Goal: Task Accomplishment & Management: Manage account settings

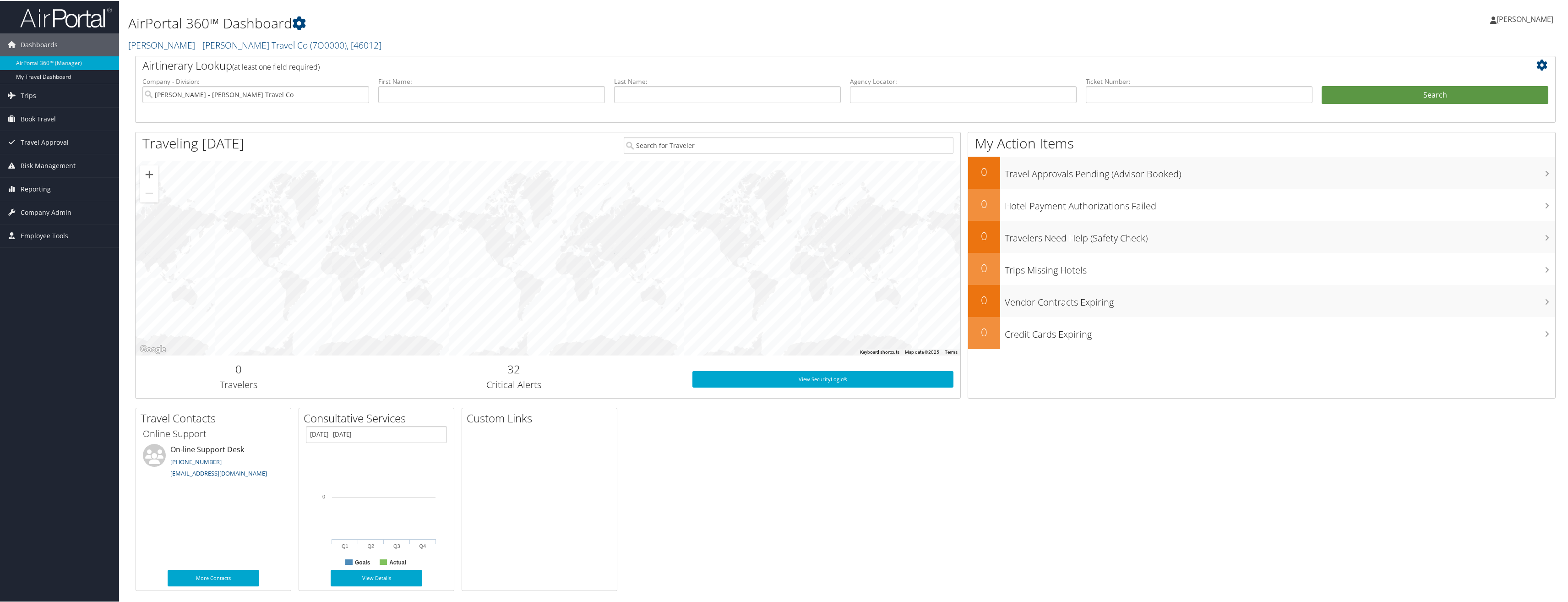
click at [1533, 17] on span "[PERSON_NAME]" at bounding box center [1524, 18] width 57 height 10
click at [1470, 144] on link "Sign Out" at bounding box center [1501, 149] width 102 height 16
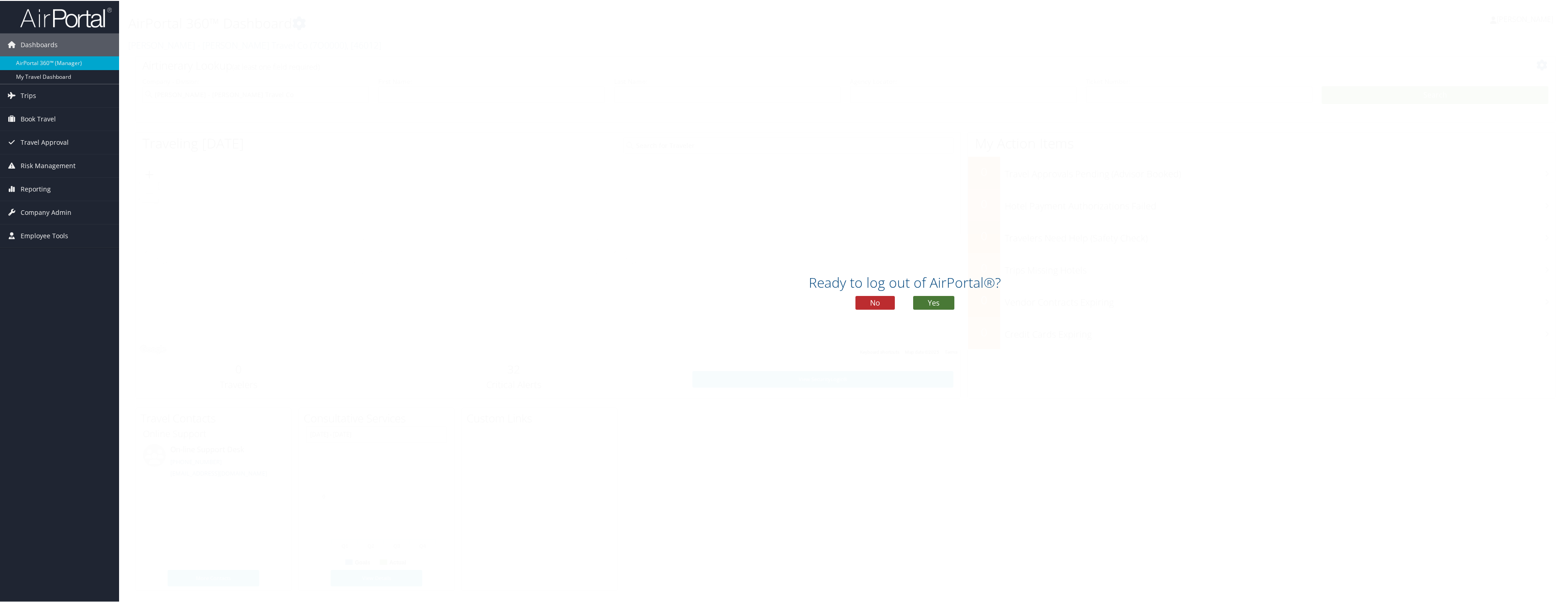
drag, startPoint x: 929, startPoint y: 299, endPoint x: 935, endPoint y: 299, distance: 6.0
click at [929, 299] on button "Yes" at bounding box center [934, 302] width 41 height 14
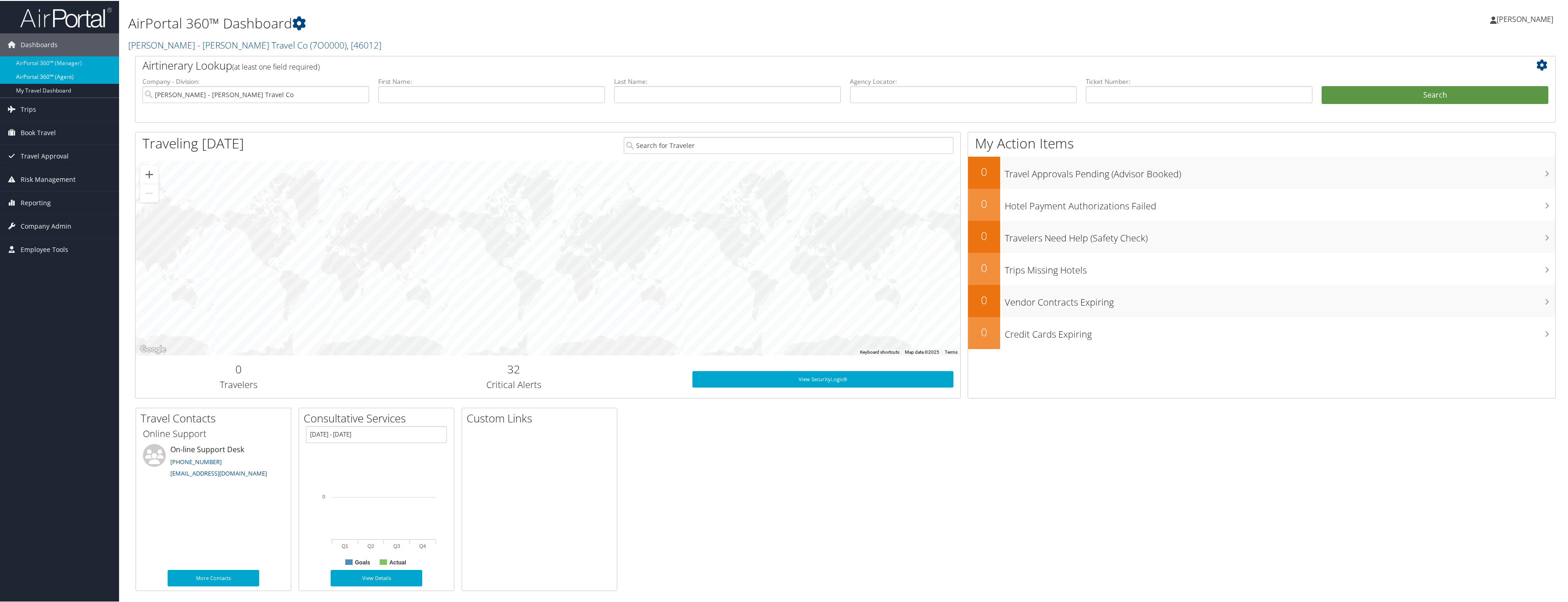
click at [77, 78] on link "AirPortal 360™ (Agent)" at bounding box center [59, 75] width 119 height 14
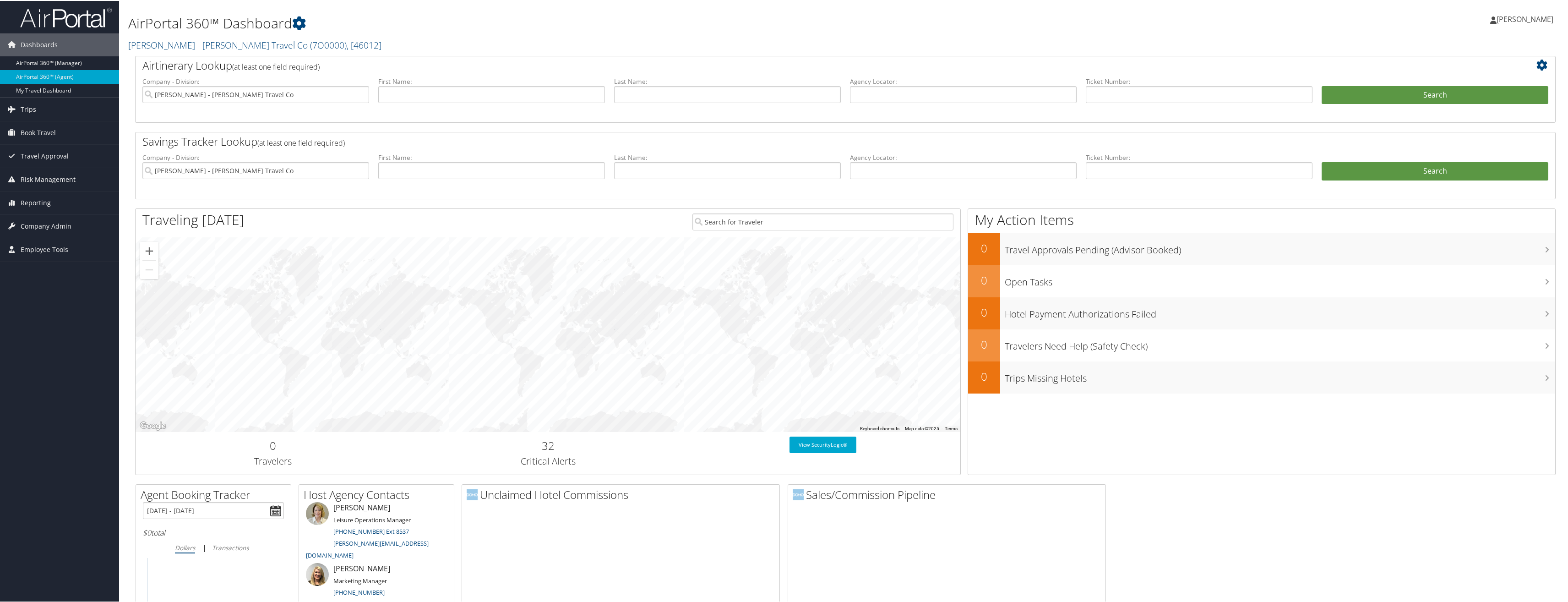
click at [1527, 21] on span "[PERSON_NAME]" at bounding box center [1524, 18] width 57 height 10
click at [1468, 164] on link "Sign Out" at bounding box center [1501, 164] width 102 height 16
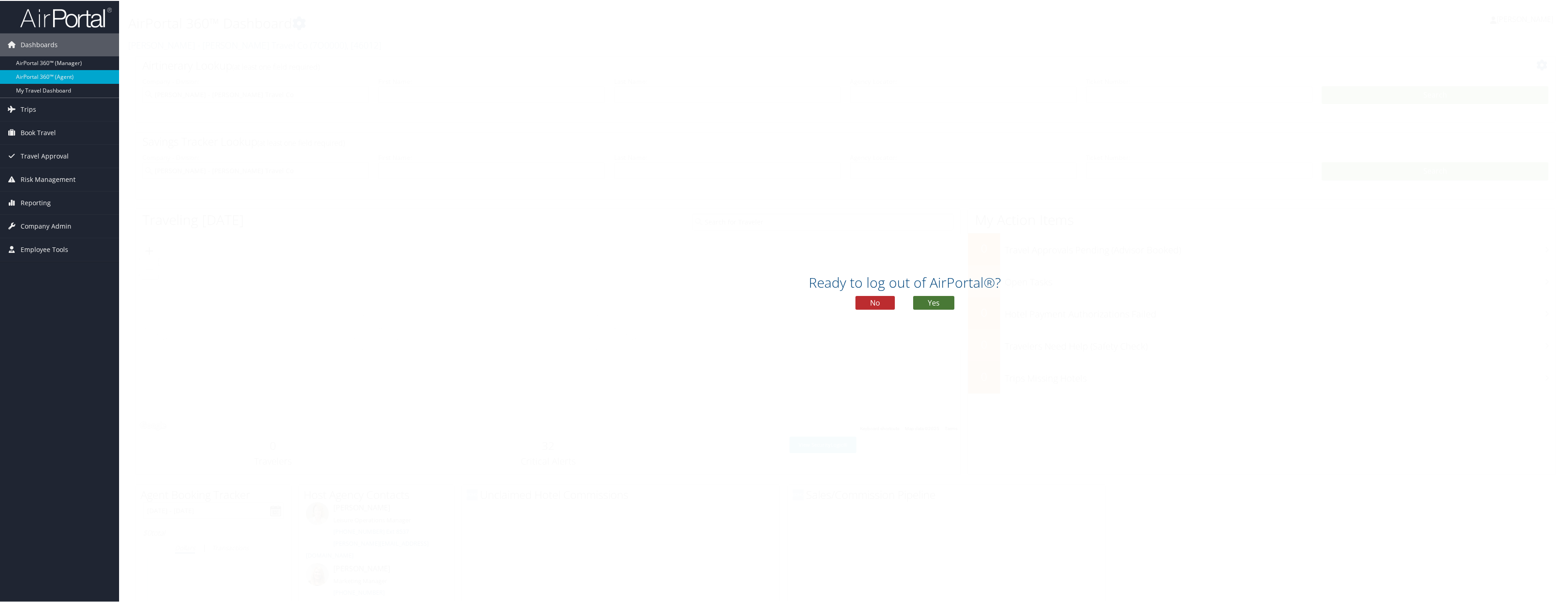
click at [935, 299] on button "Yes" at bounding box center [934, 302] width 41 height 14
